Goal: Task Accomplishment & Management: Manage account settings

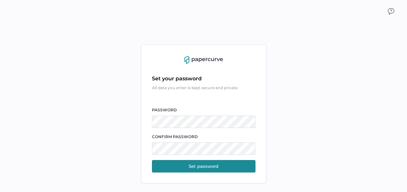
click at [200, 165] on button "Set password" at bounding box center [203, 166] width 103 height 12
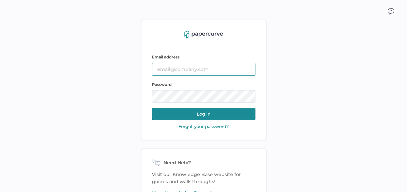
type input "[EMAIL_ADDRESS][DOMAIN_NAME]"
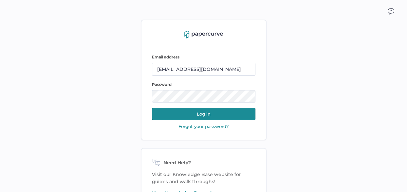
click at [218, 116] on button "Log in" at bounding box center [203, 114] width 103 height 12
